Goal: Information Seeking & Learning: Find specific fact

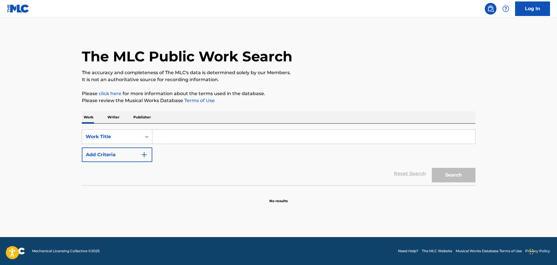
click at [160, 133] on input "Search Form" at bounding box center [313, 137] width 323 height 14
click at [158, 133] on input "Search Form" at bounding box center [313, 137] width 323 height 14
drag, startPoint x: 158, startPoint y: 133, endPoint x: 166, endPoint y: 130, distance: 8.1
click at [159, 132] on input "Search Form" at bounding box center [313, 137] width 323 height 14
click at [168, 130] on input "Search Form" at bounding box center [313, 137] width 323 height 14
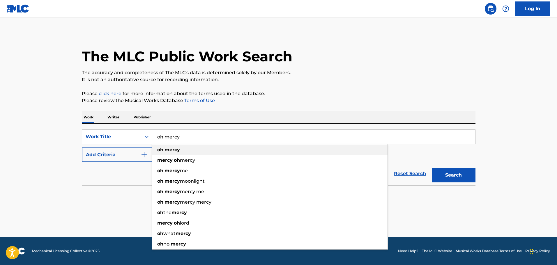
type input "oh mercy"
click at [173, 145] on div "oh mercy" at bounding box center [269, 150] width 235 height 10
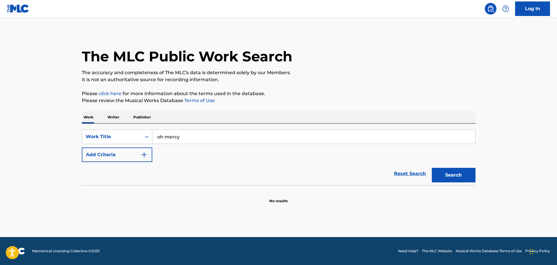
click at [143, 154] on img "Search Form" at bounding box center [144, 154] width 7 height 7
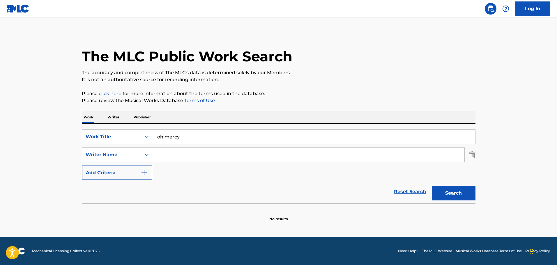
click at [173, 154] on input "Search Form" at bounding box center [308, 155] width 312 height 14
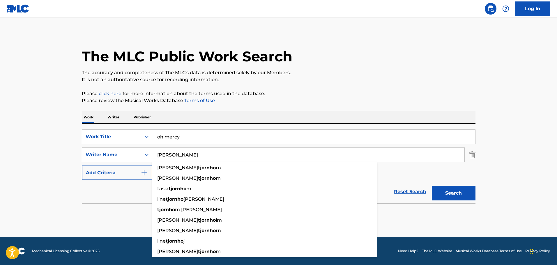
type input "[PERSON_NAME]"
click at [431, 186] on button "Search" at bounding box center [453, 193] width 44 height 15
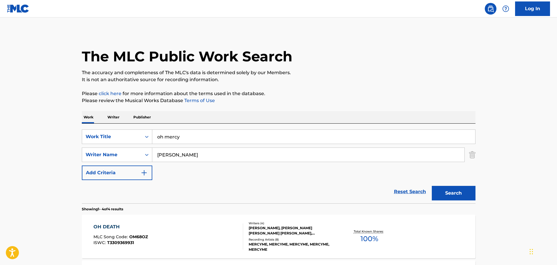
scroll to position [145, 0]
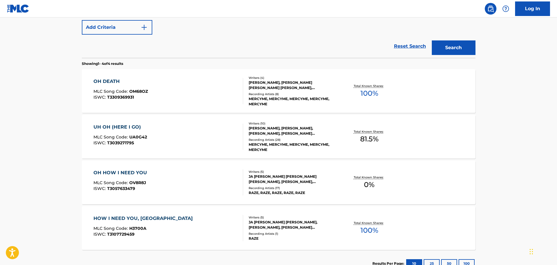
click at [169, 85] on div "OH DEATH MLC Song Code : OM68OZ ISWC : T3309369931" at bounding box center [168, 91] width 150 height 26
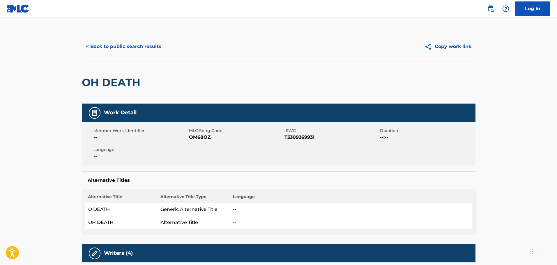
click at [137, 45] on button "< Back to public search results" at bounding box center [123, 46] width 83 height 15
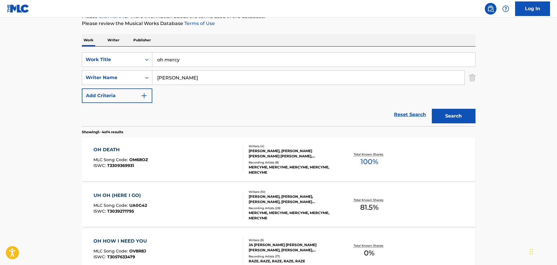
scroll to position [4, 0]
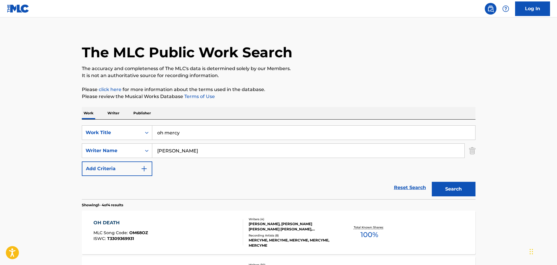
click at [196, 135] on input "oh mercy" at bounding box center [313, 133] width 323 height 14
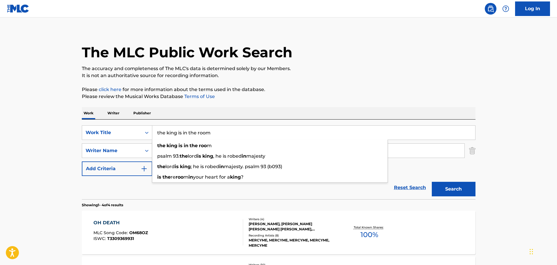
type input "the king is in the room"
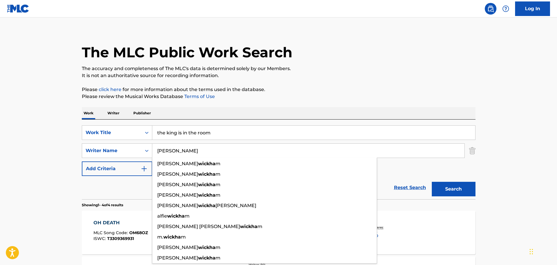
type input "[PERSON_NAME]"
click at [431, 182] on button "Search" at bounding box center [453, 189] width 44 height 15
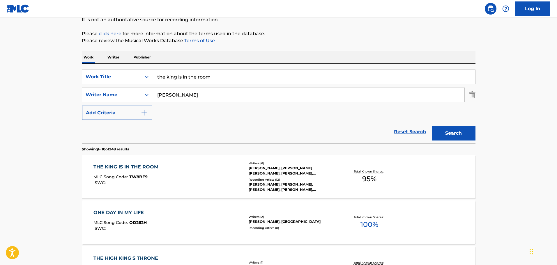
scroll to position [62, 0]
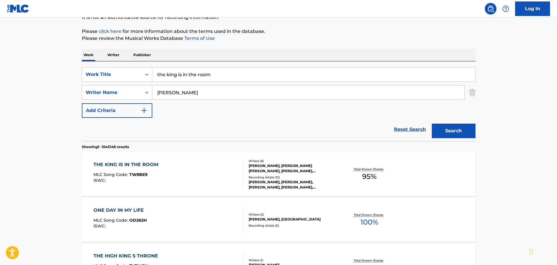
click at [219, 172] on div "THE KING IS IN THE ROOM MLC Song Code : TW8BE9 ISWC :" at bounding box center [168, 174] width 150 height 26
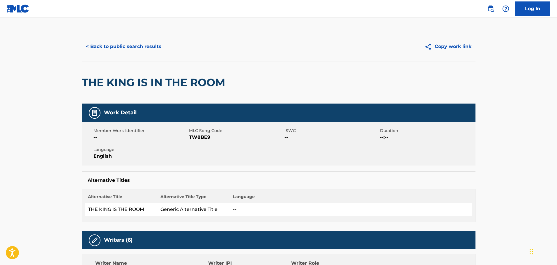
click at [158, 44] on button "< Back to public search results" at bounding box center [123, 46] width 83 height 15
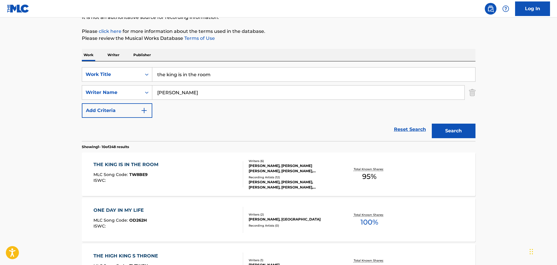
click at [225, 73] on input "the king is in the room" at bounding box center [313, 74] width 323 height 14
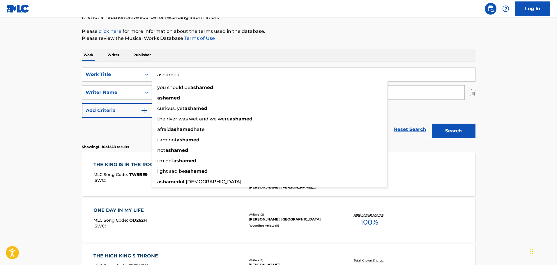
type input "ashamed"
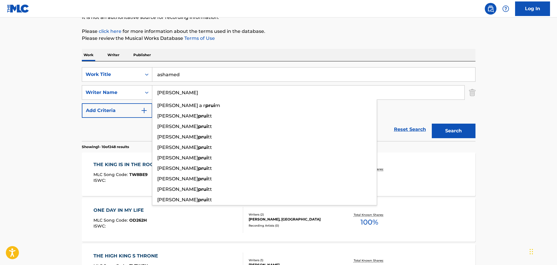
type input "[PERSON_NAME]"
click at [431, 124] on button "Search" at bounding box center [453, 131] width 44 height 15
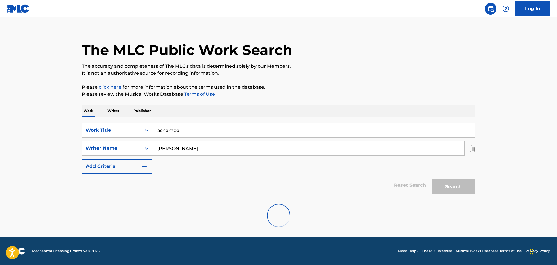
scroll to position [0, 0]
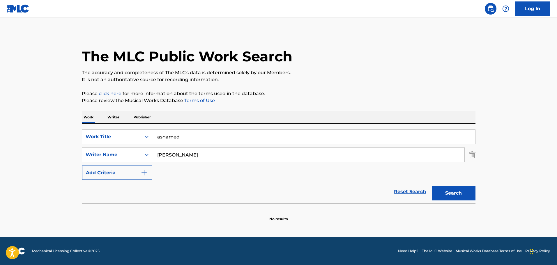
click at [155, 136] on input "ashamed" at bounding box center [313, 137] width 323 height 14
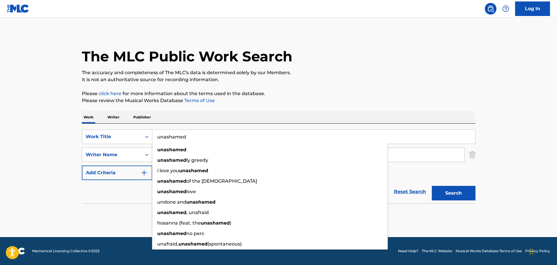
type input "unashamed"
click at [431, 186] on button "Search" at bounding box center [453, 193] width 44 height 15
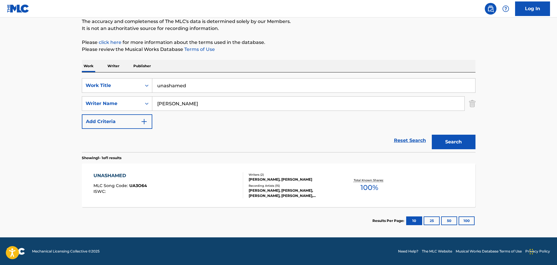
scroll to position [51, 0]
click at [182, 161] on section "UNASHAMED MLC Song Code : UA3O64 ISWC : Writers ( 2 ) [PERSON_NAME], [PERSON_NA…" at bounding box center [278, 183] width 393 height 47
click at [207, 184] on div "UNASHAMED MLC Song Code : UA3O64 ISWC :" at bounding box center [168, 185] width 150 height 26
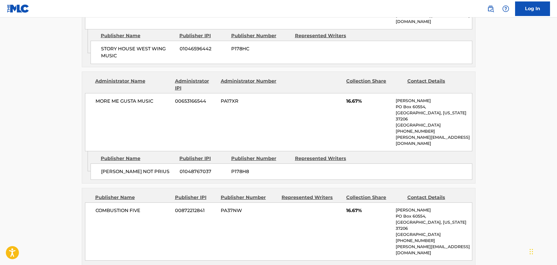
scroll to position [320, 0]
